Goal: Navigation & Orientation: Find specific page/section

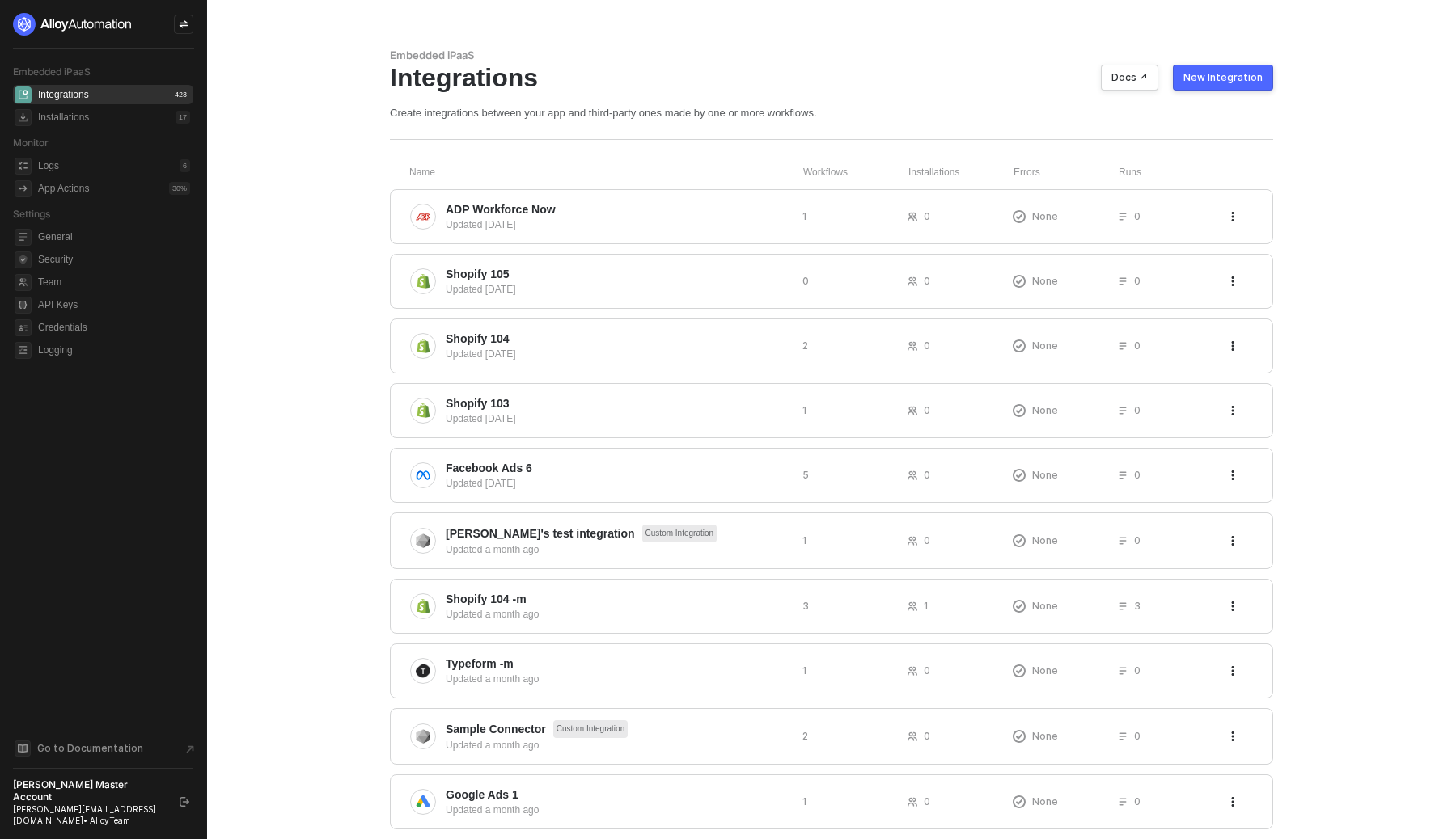
click at [201, 281] on aside "Embedded iPaaS Integrations 423 Installations 17 Monitor Logs 6 App Actions 30 …" at bounding box center [103, 420] width 207 height 839
click at [94, 330] on span "Credentials" at bounding box center [114, 328] width 152 height 19
click at [100, 322] on span "Credentials" at bounding box center [114, 328] width 152 height 19
